Goal: Information Seeking & Learning: Learn about a topic

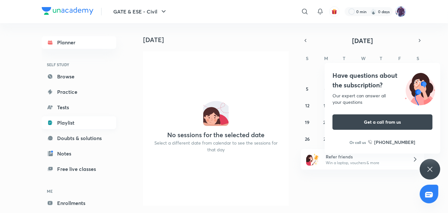
click at [65, 124] on link "Playlist" at bounding box center [79, 122] width 74 height 13
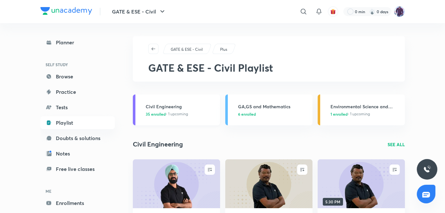
click at [172, 108] on h3 "Civil Engineering" at bounding box center [181, 106] width 71 height 7
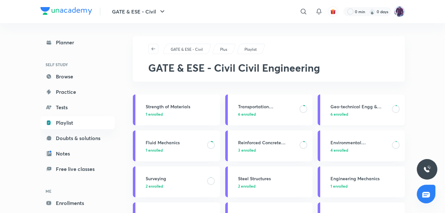
click at [347, 111] on span "6 enrolled" at bounding box center [340, 114] width 18 height 6
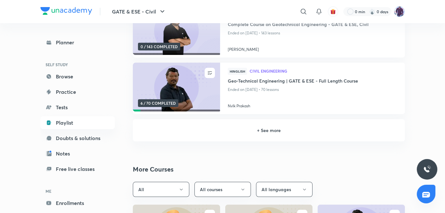
scroll to position [162, 0]
click at [266, 130] on h6 "+ See more" at bounding box center [269, 130] width 257 height 7
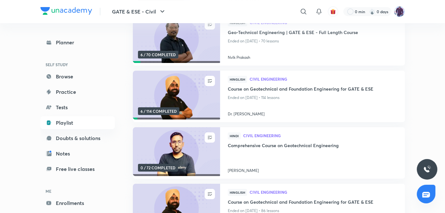
scroll to position [211, 0]
click at [174, 101] on img at bounding box center [176, 95] width 89 height 50
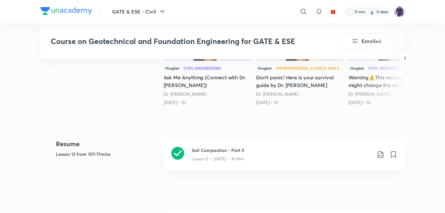
scroll to position [239, 0]
